Goal: Transaction & Acquisition: Purchase product/service

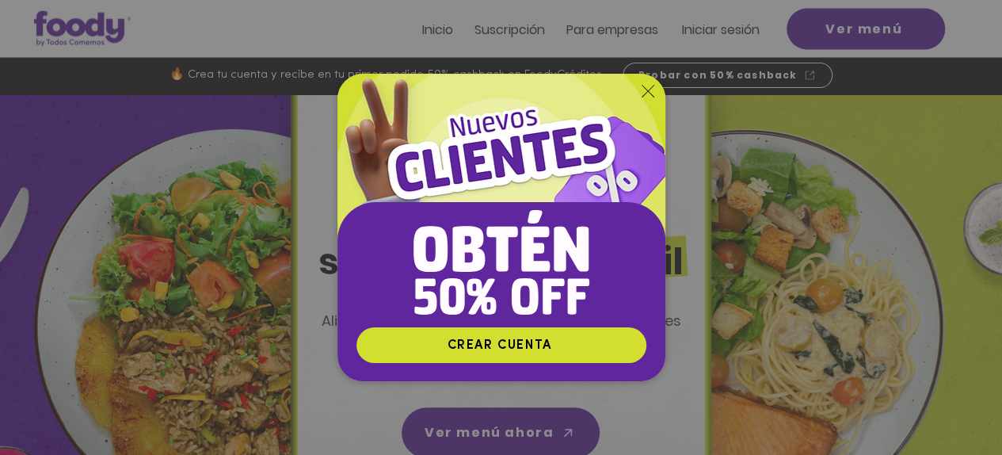
click at [650, 94] on icon "Volver al sitio" at bounding box center [648, 91] width 13 height 13
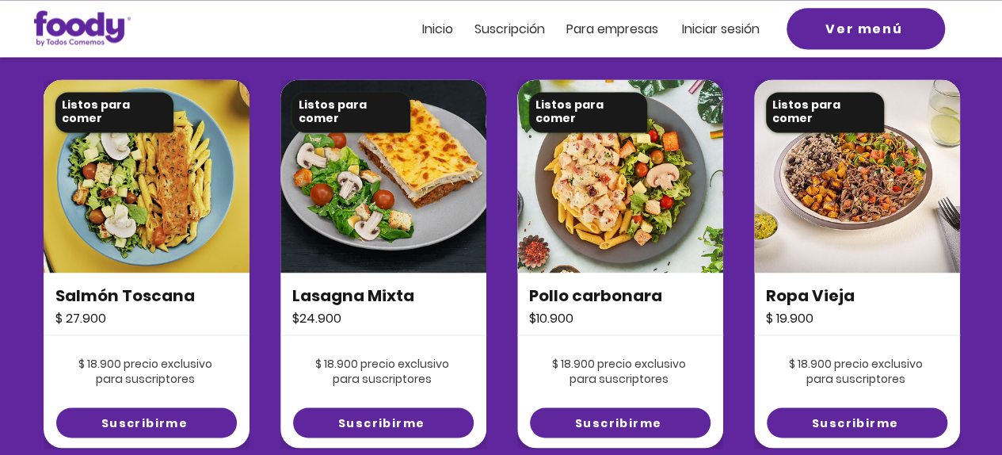
scroll to position [1188, 0]
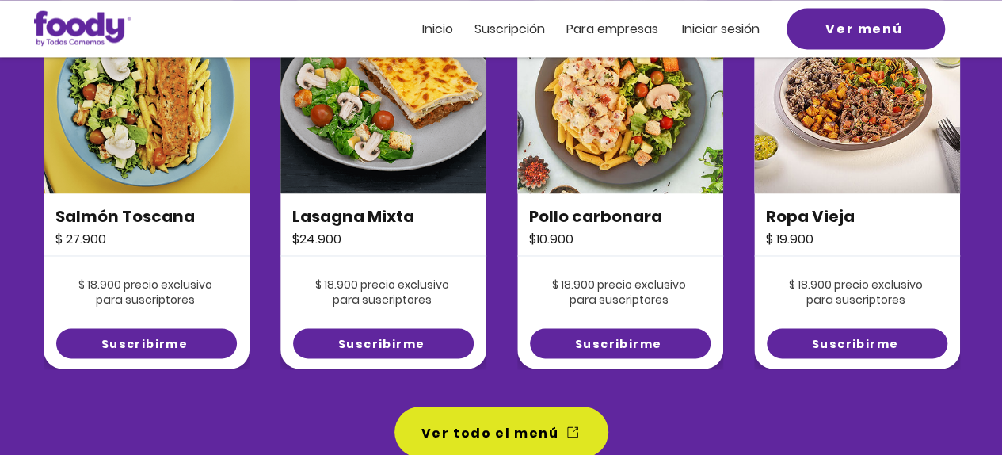
click at [162, 148] on img at bounding box center [147, 96] width 206 height 193
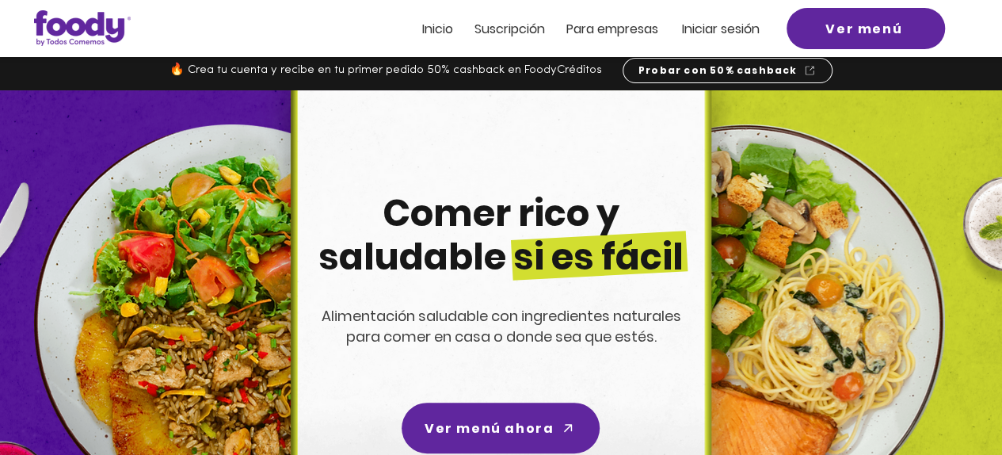
scroll to position [0, 0]
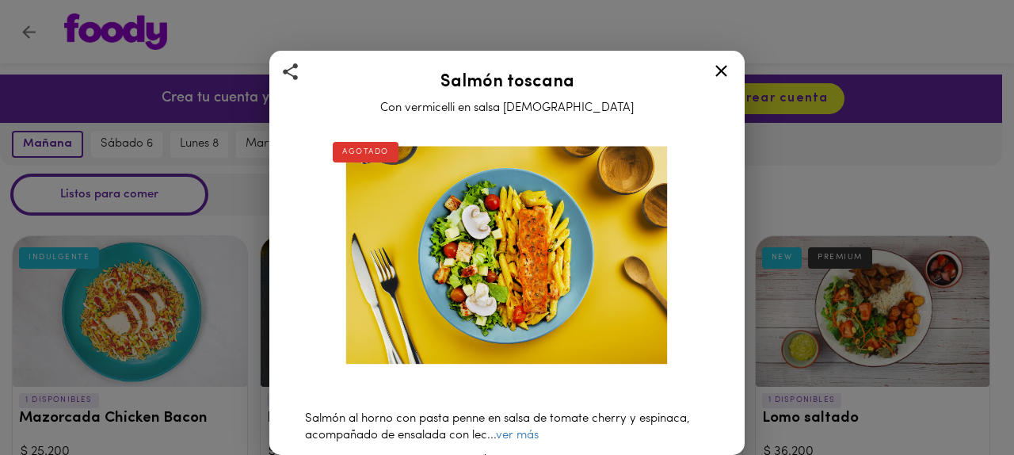
click at [715, 65] on icon at bounding box center [721, 71] width 20 height 20
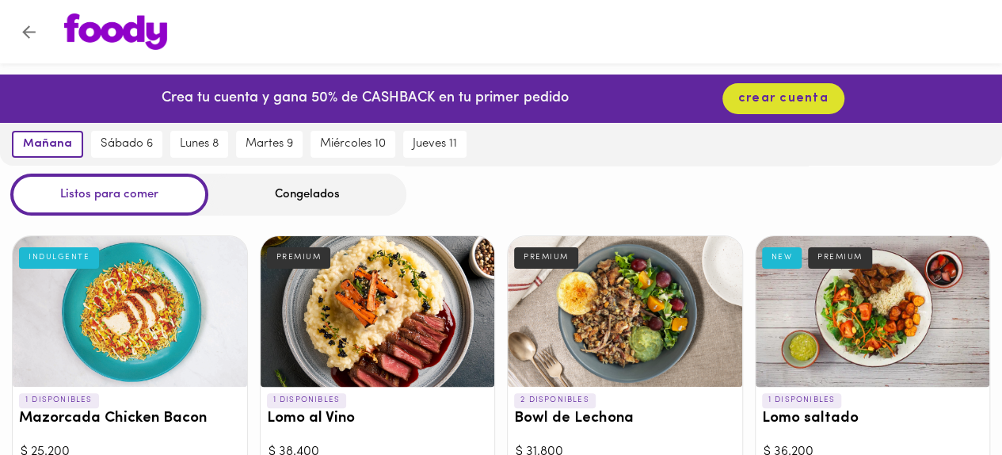
scroll to position [79, 0]
